Goal: Check status: Check status

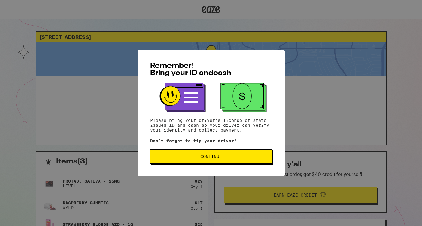
click at [236, 154] on button "Continue" at bounding box center [211, 156] width 122 height 14
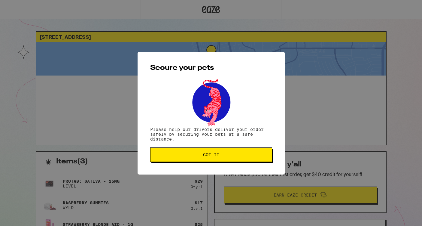
click at [236, 158] on button "Got it" at bounding box center [211, 154] width 122 height 14
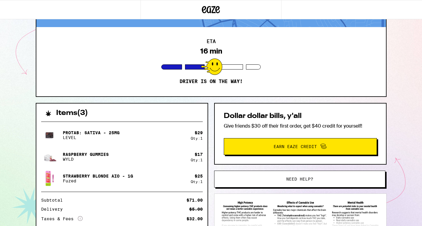
scroll to position [103, 0]
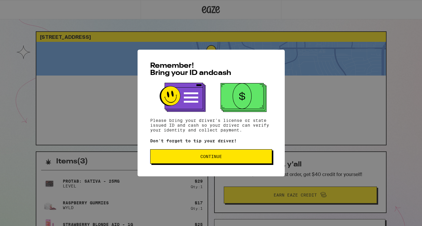
click at [133, 73] on div "Remember! Bring your ID and cash Please bring your driver's license or state is…" at bounding box center [211, 113] width 422 height 226
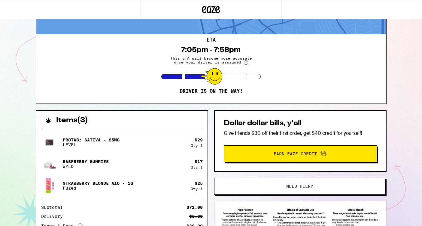
scroll to position [44, 0]
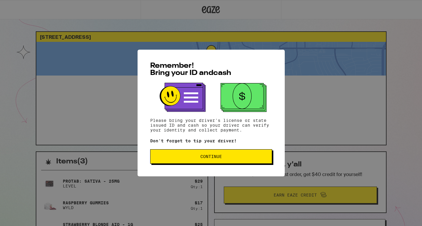
click at [194, 164] on button "Continue" at bounding box center [211, 156] width 122 height 14
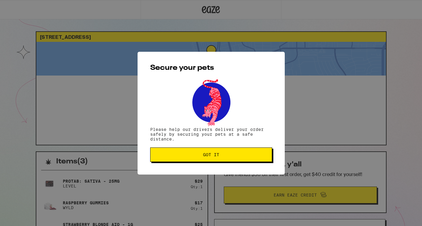
click at [189, 152] on button "Got it" at bounding box center [211, 154] width 122 height 14
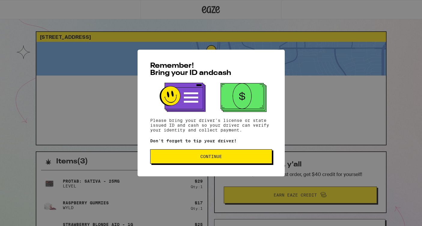
click at [179, 158] on span "Continue" at bounding box center [211, 156] width 112 height 4
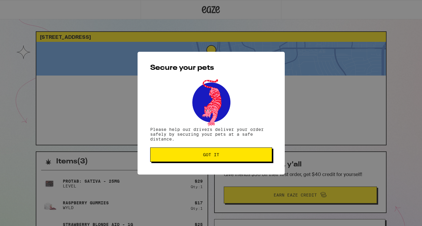
click at [179, 158] on button "Got it" at bounding box center [211, 154] width 122 height 14
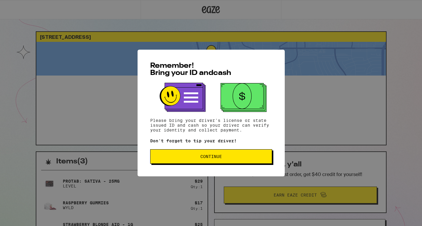
click at [178, 155] on button "Continue" at bounding box center [211, 156] width 122 height 14
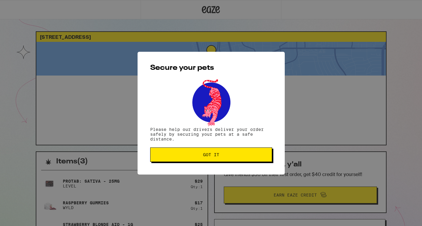
click at [178, 155] on span "Got it" at bounding box center [211, 154] width 112 height 4
